Goal: Task Accomplishment & Management: Complete application form

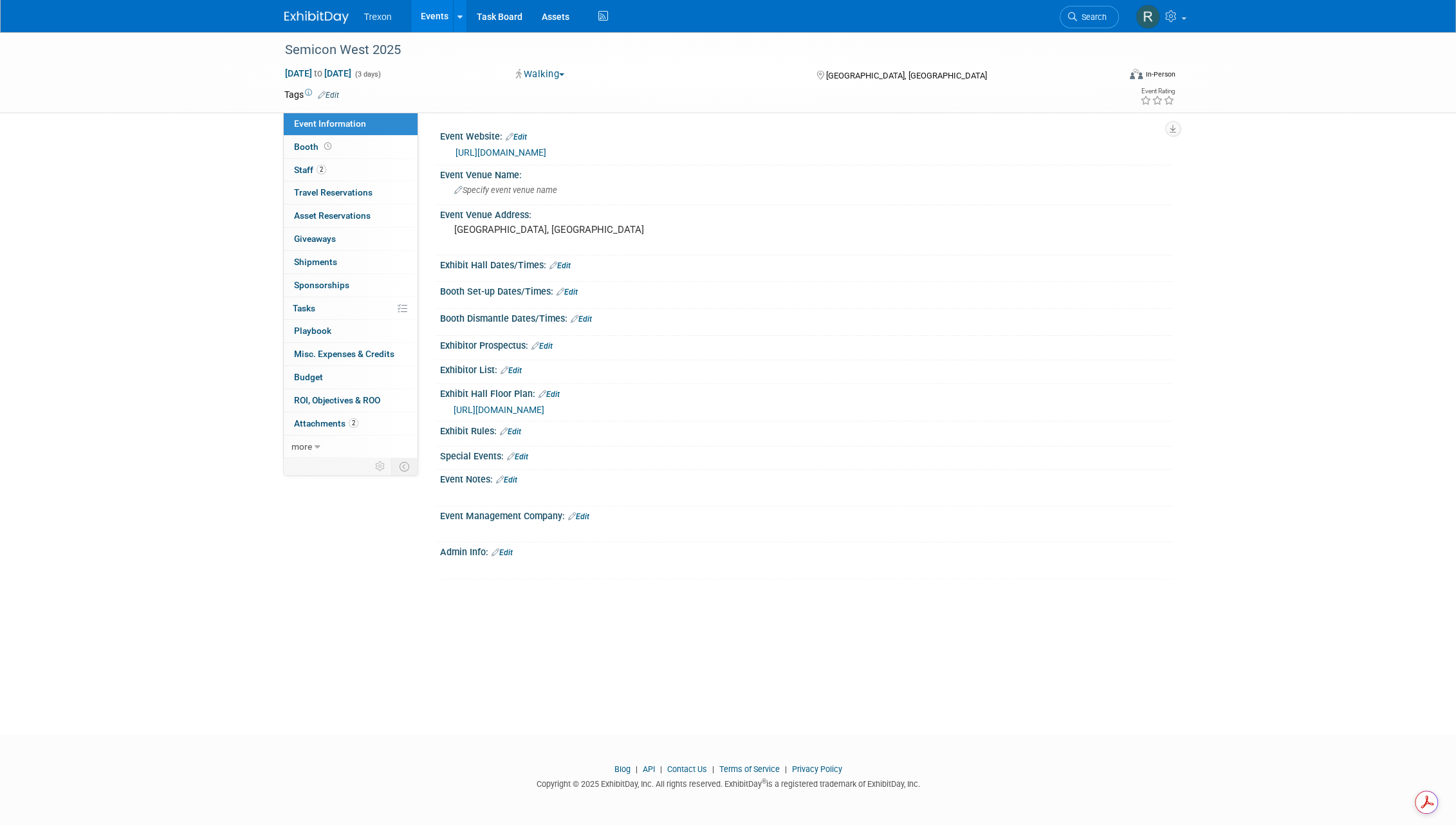
click at [423, 20] on link "Events" at bounding box center [435, 16] width 47 height 32
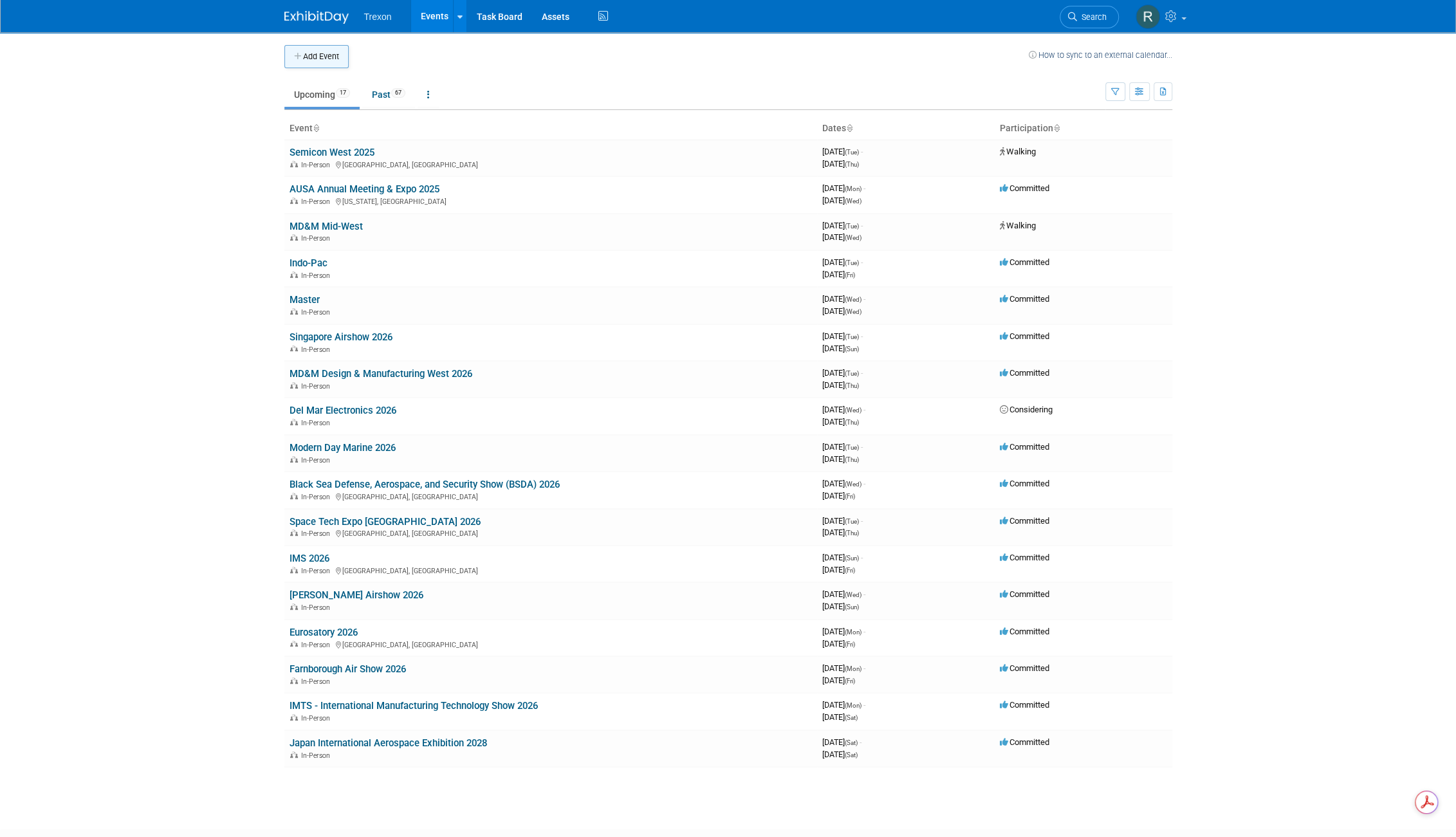
click at [314, 56] on button "Add Event" at bounding box center [317, 57] width 64 height 23
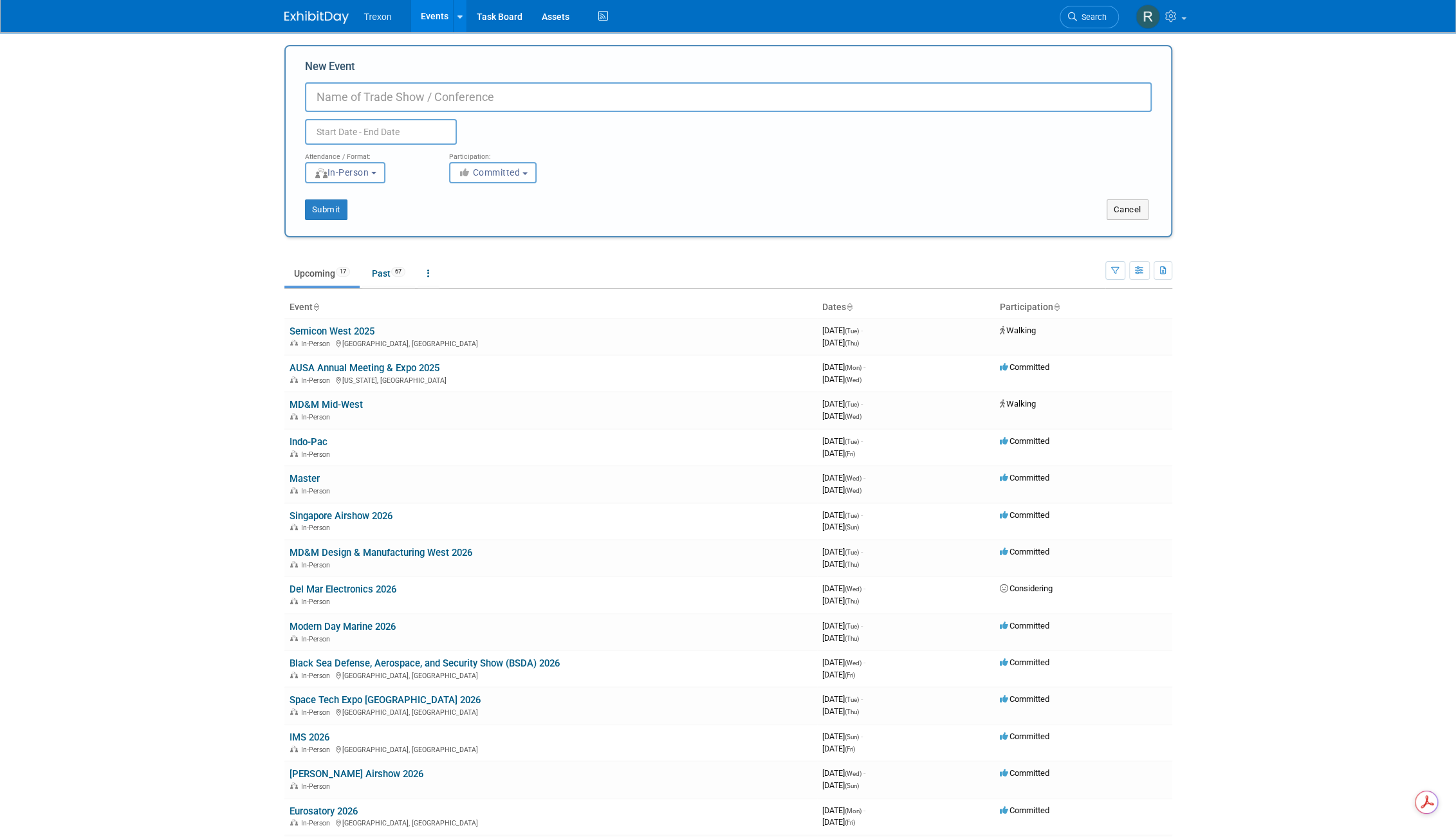
click at [417, 104] on input "New Event" at bounding box center [728, 97] width 846 height 29
type input "New Worlds"
click at [362, 135] on input "text" at bounding box center [380, 132] width 151 height 25
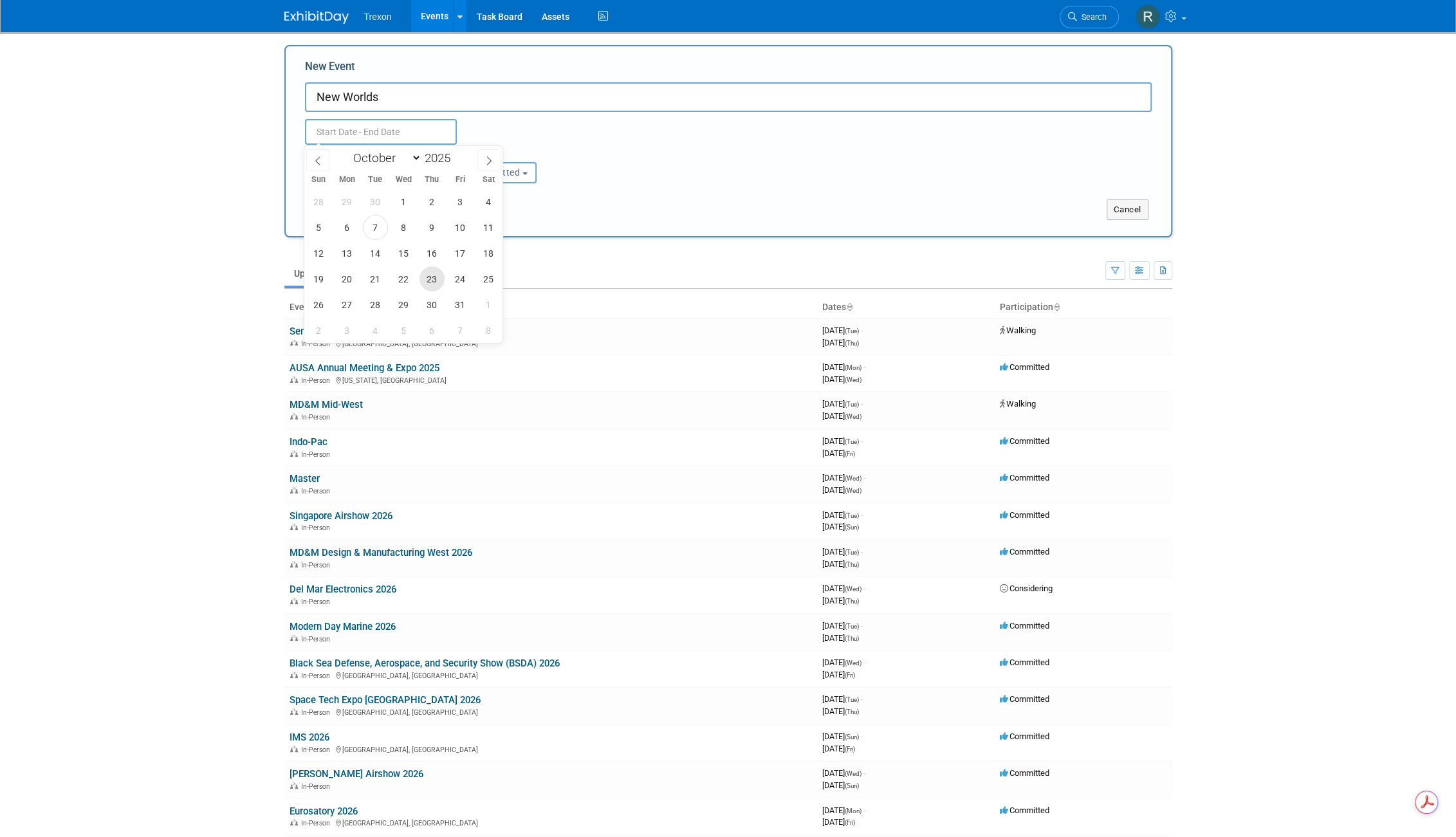
click at [442, 278] on span "23" at bounding box center [432, 279] width 25 height 25
click at [491, 277] on span "25" at bounding box center [489, 279] width 25 height 25
type input "Oct 23, 2025 to Oct 25, 2025"
click at [602, 169] on div "Attendance / Format: <img src="https://www.exhibitday.com/Images/Format-InPerso…" at bounding box center [728, 164] width 866 height 39
click at [331, 212] on button "Submit" at bounding box center [325, 209] width 42 height 21
